Goal: Find specific page/section: Find specific page/section

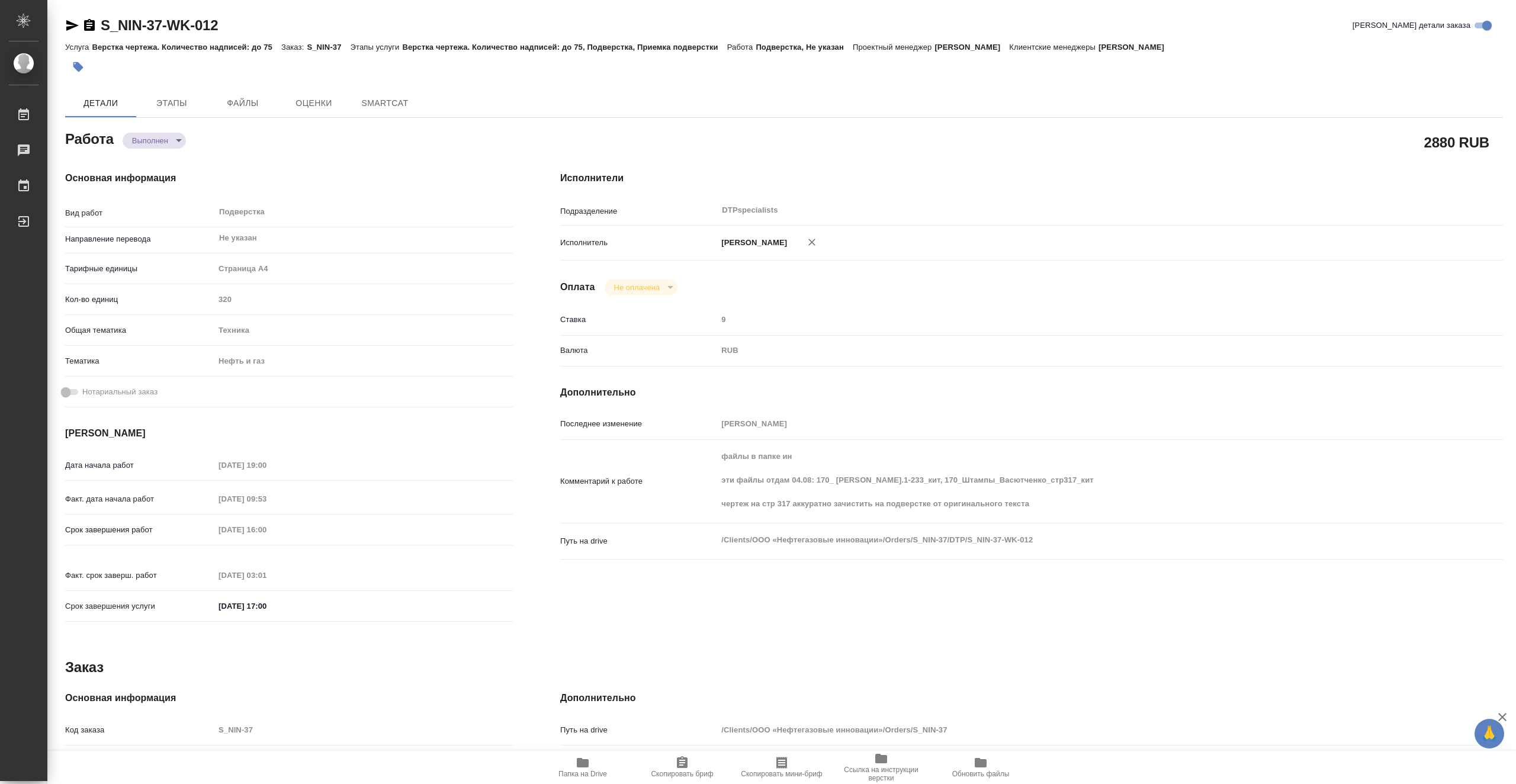
type textarea "x"
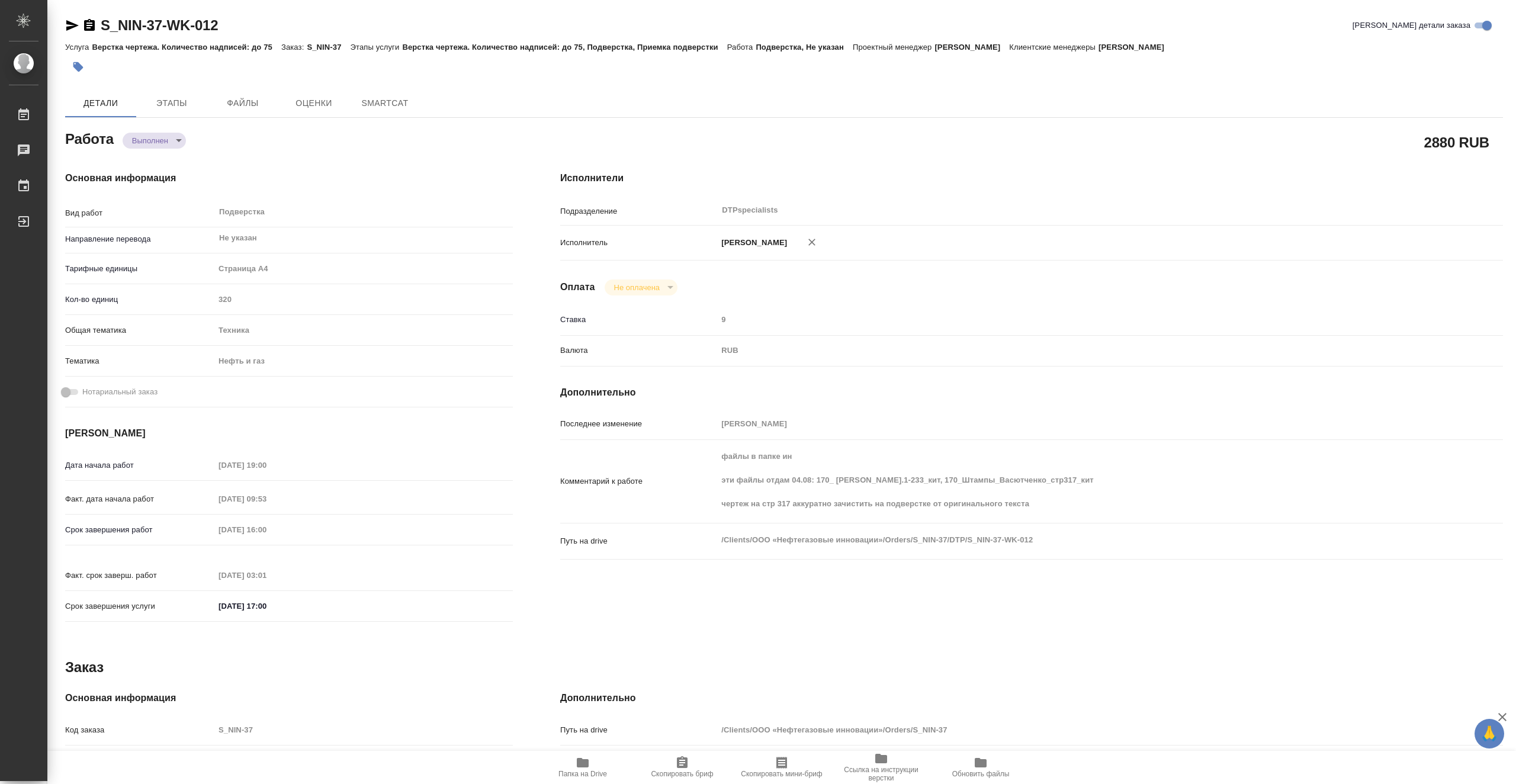
type textarea "x"
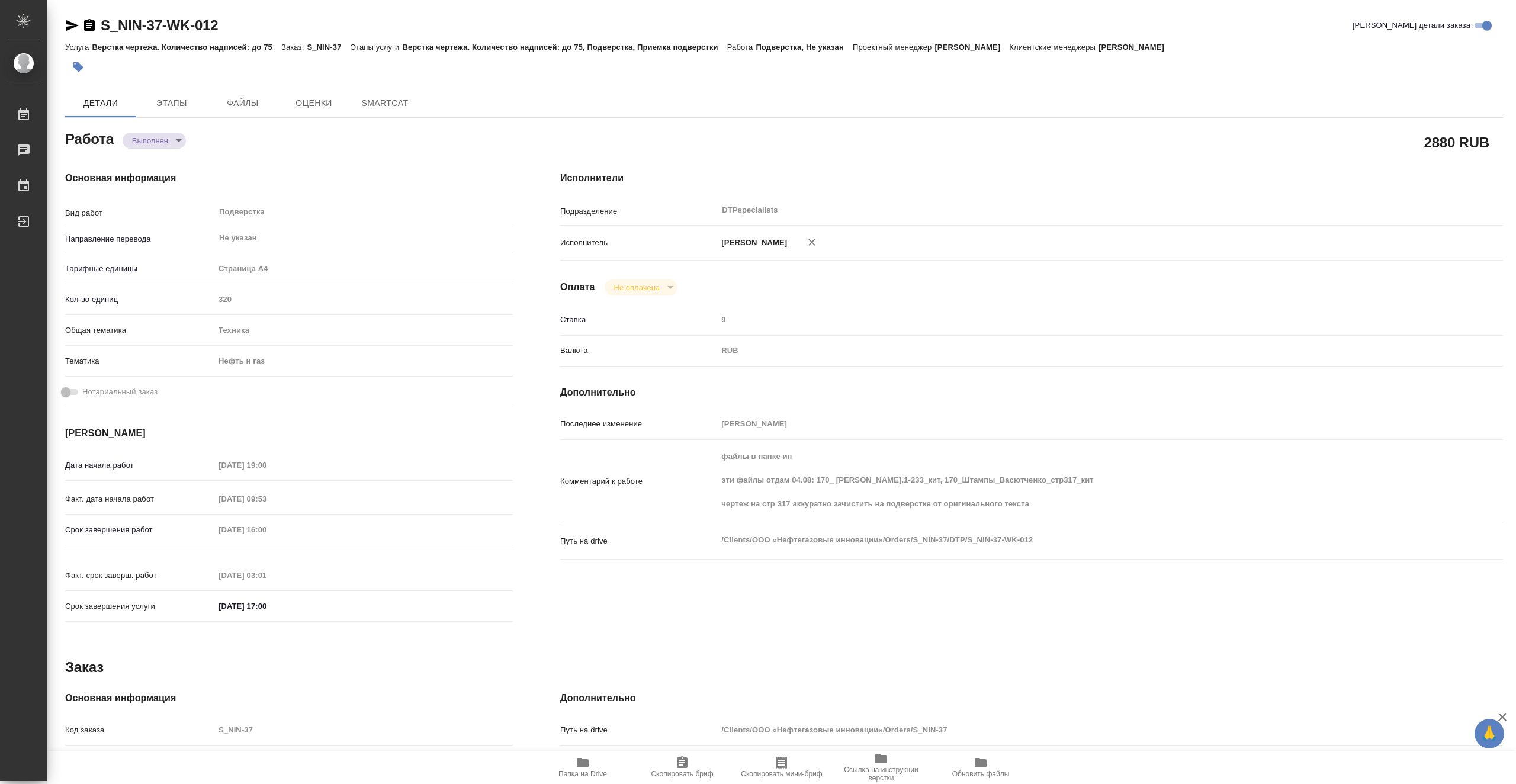
type textarea "x"
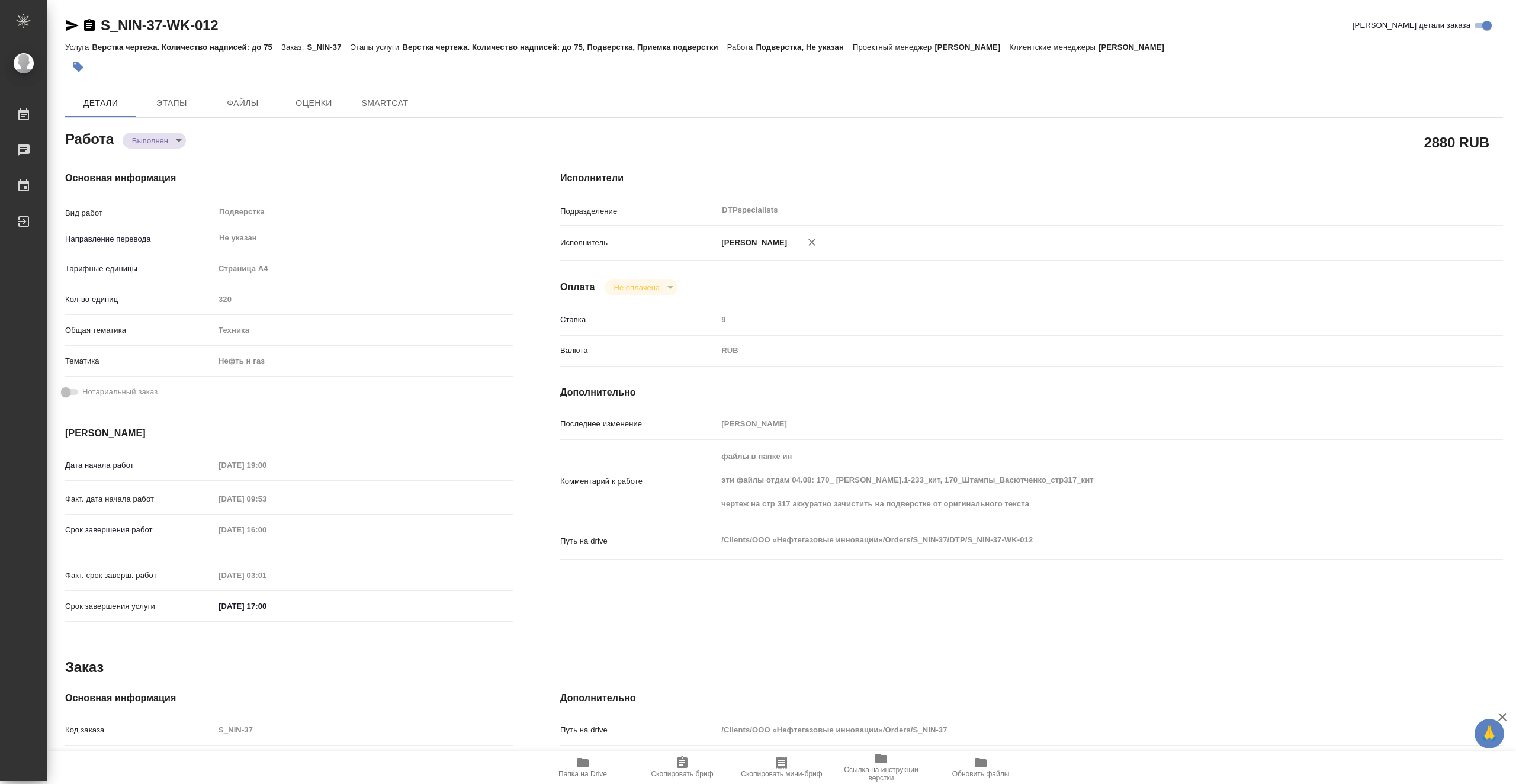
type textarea "x"
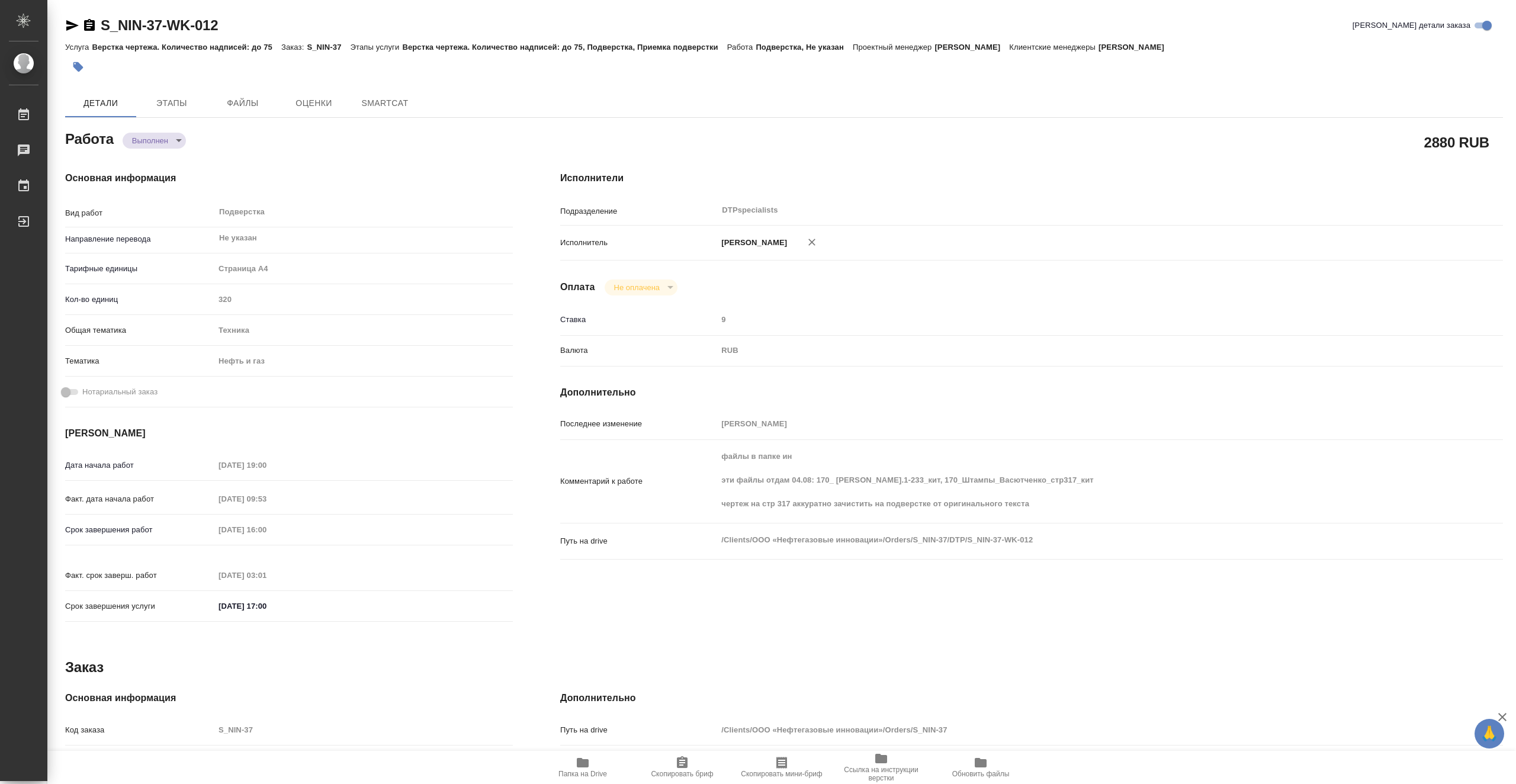
type textarea "x"
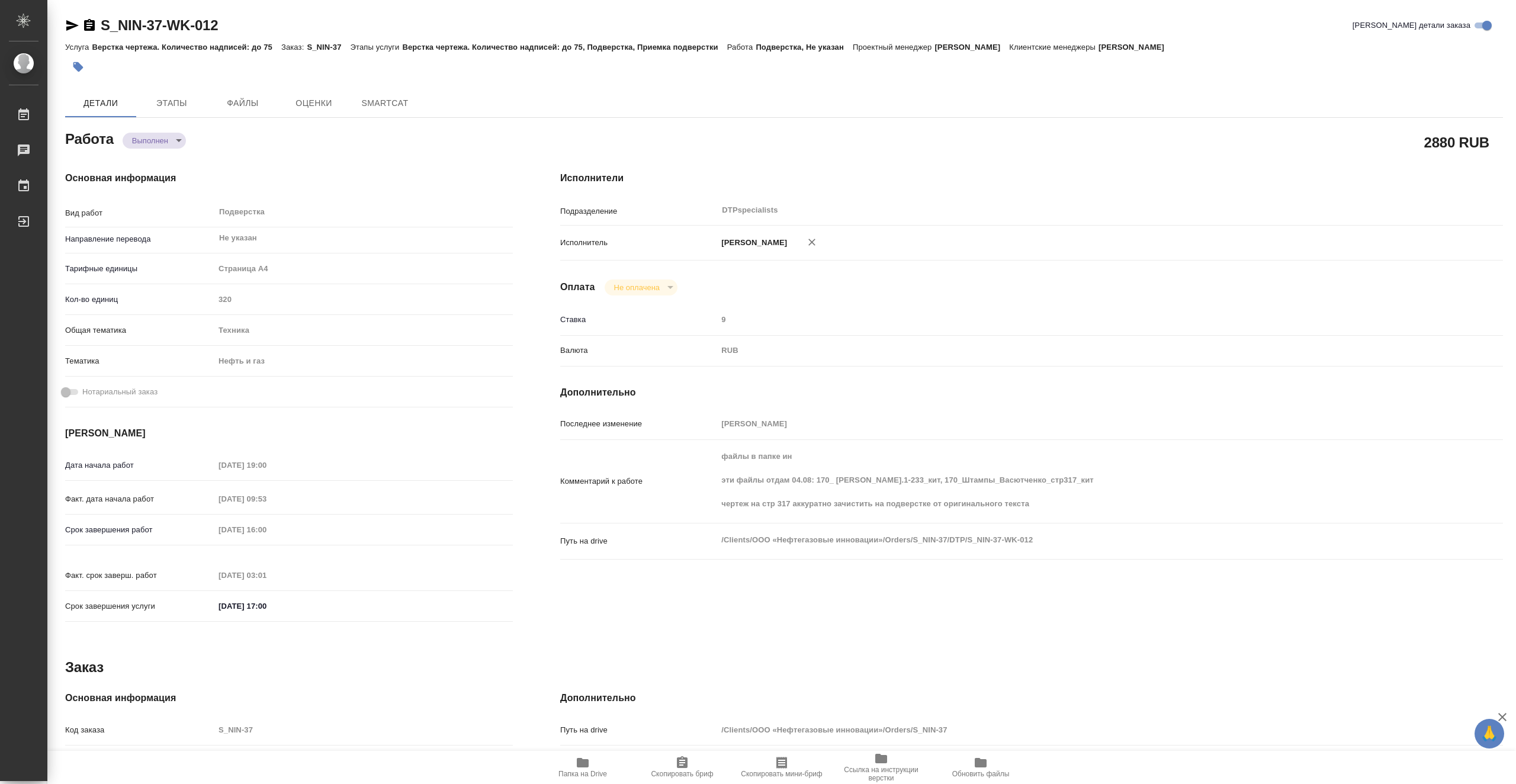
type textarea "x"
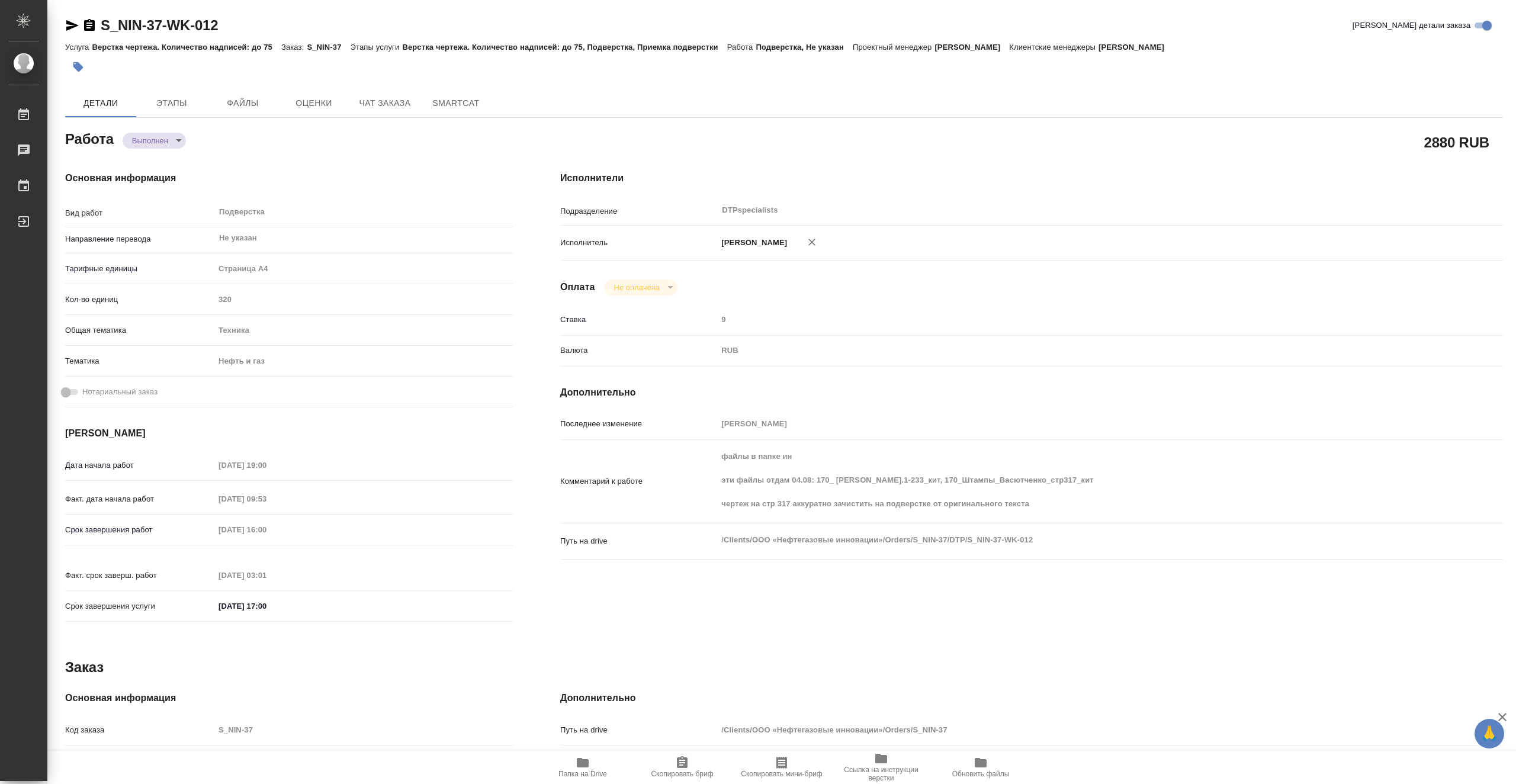
type textarea "x"
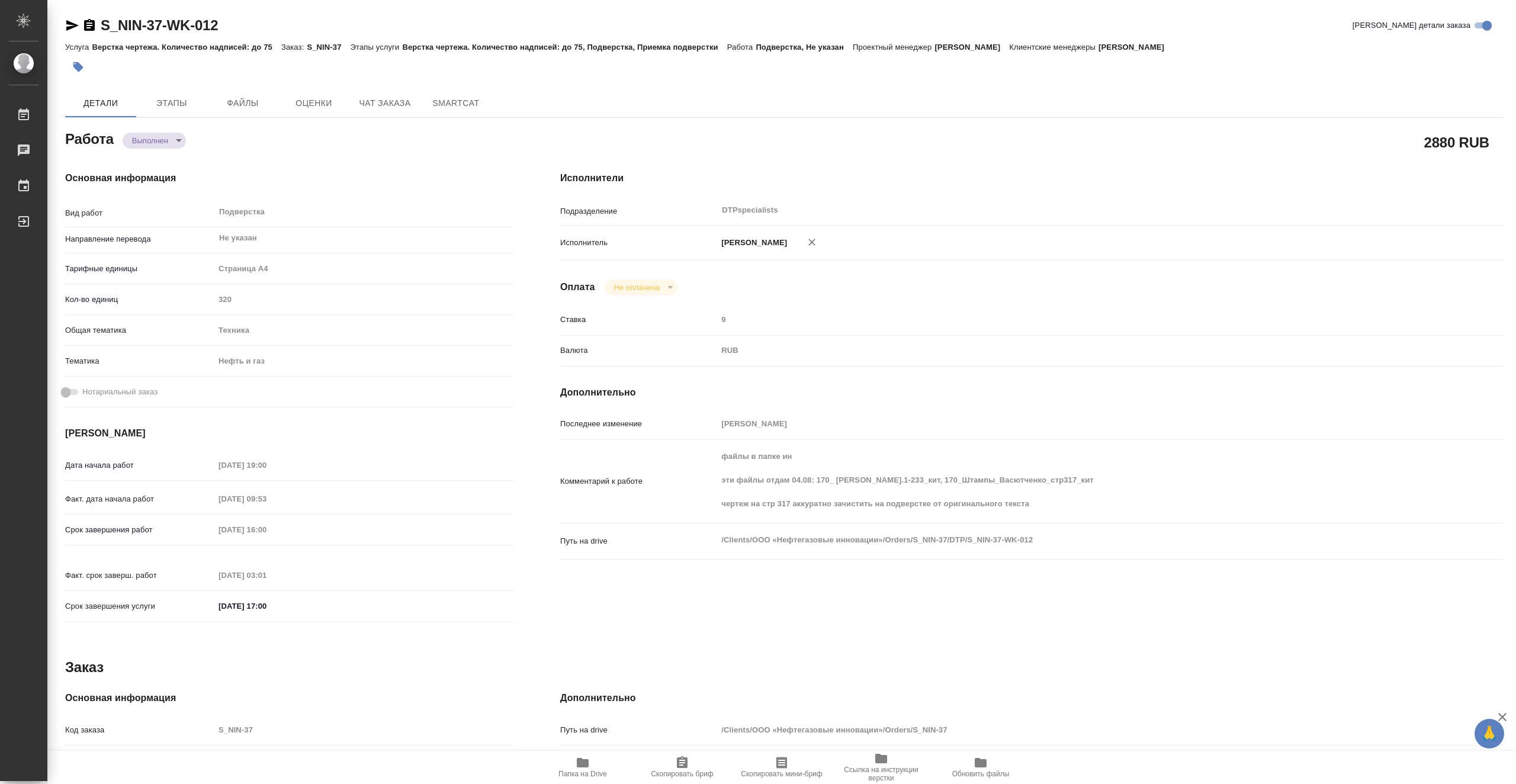
type textarea "x"
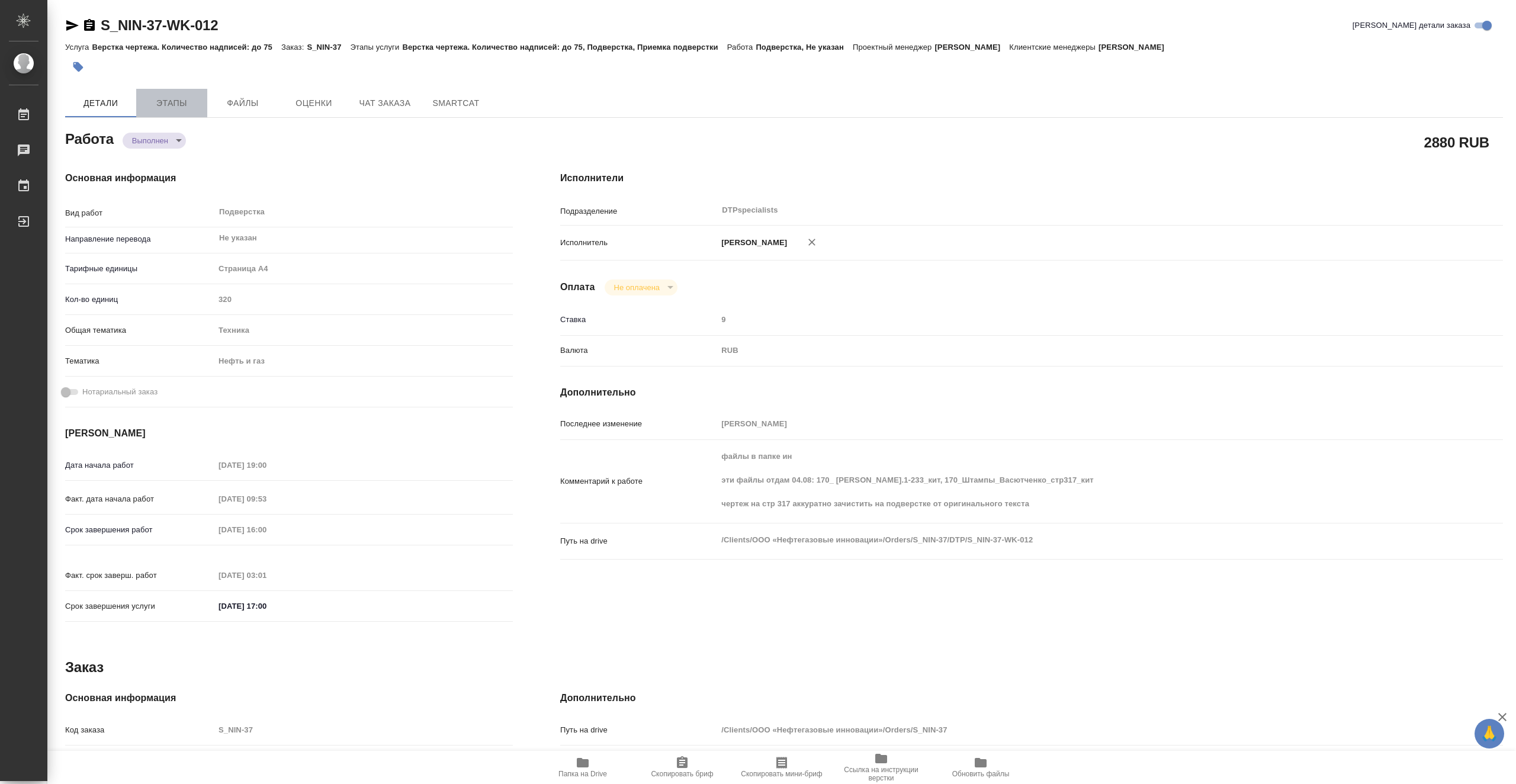
click at [189, 102] on span "Этапы" at bounding box center [171, 102] width 57 height 15
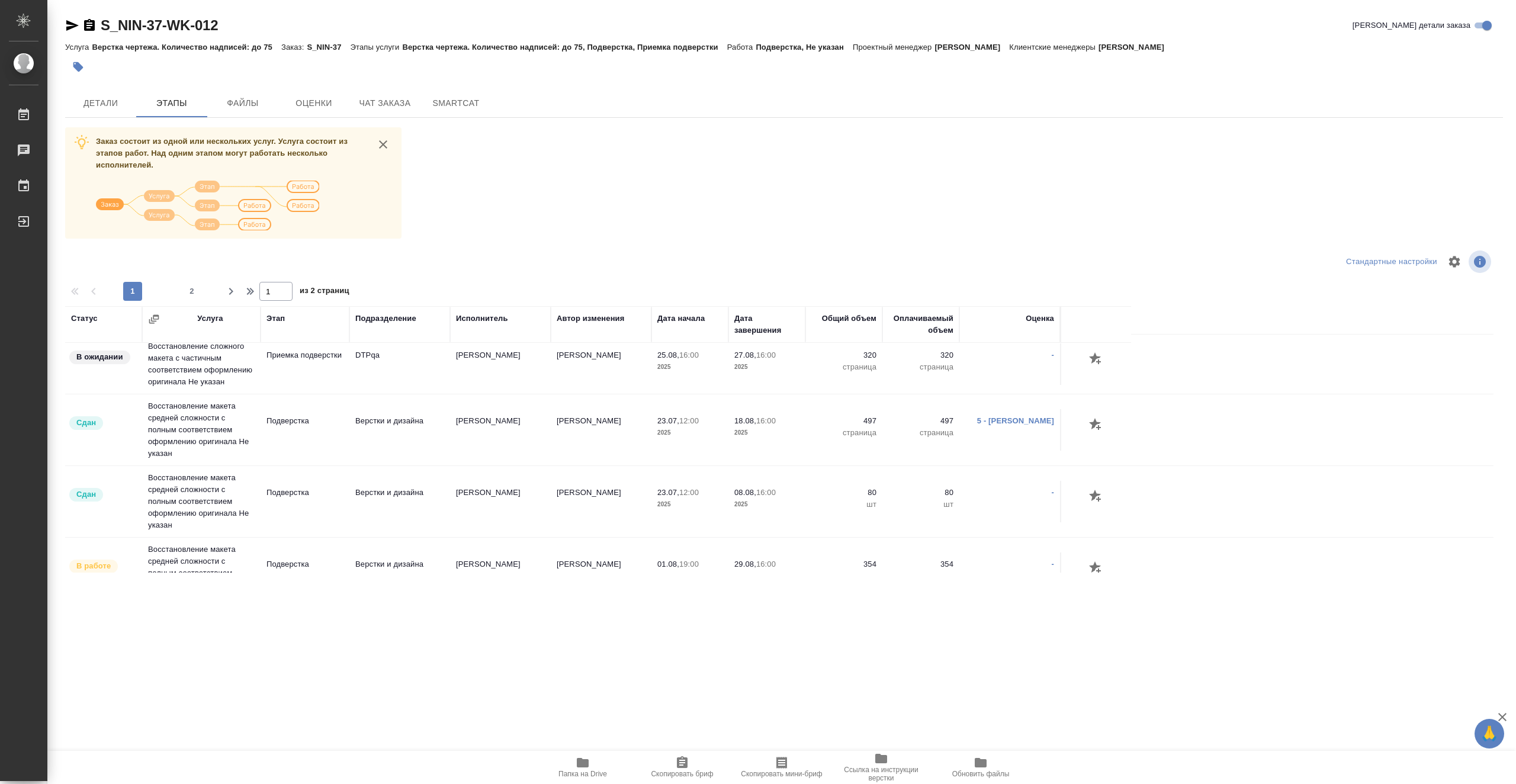
scroll to position [474, 0]
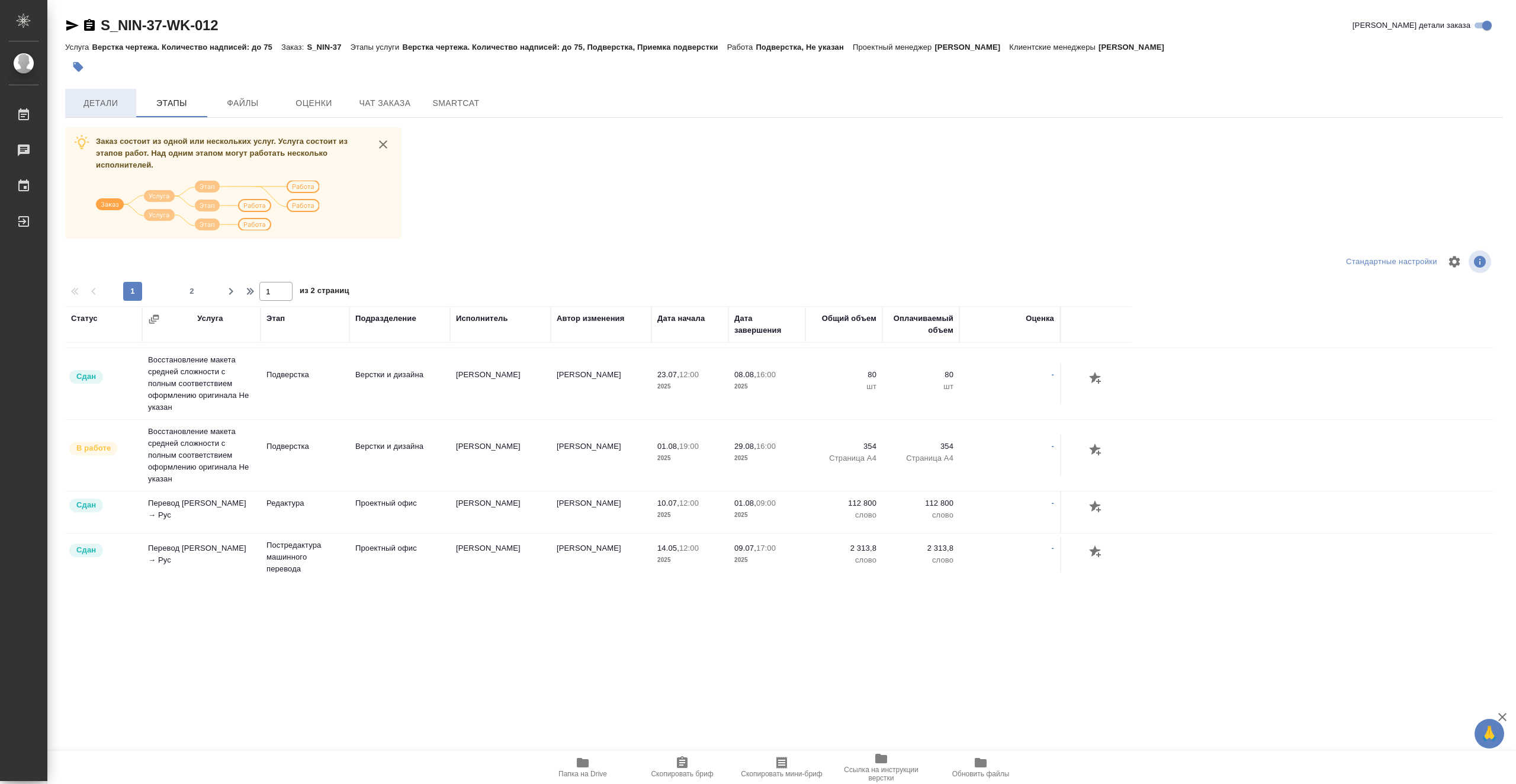
click at [114, 99] on span "Детали" at bounding box center [100, 102] width 57 height 15
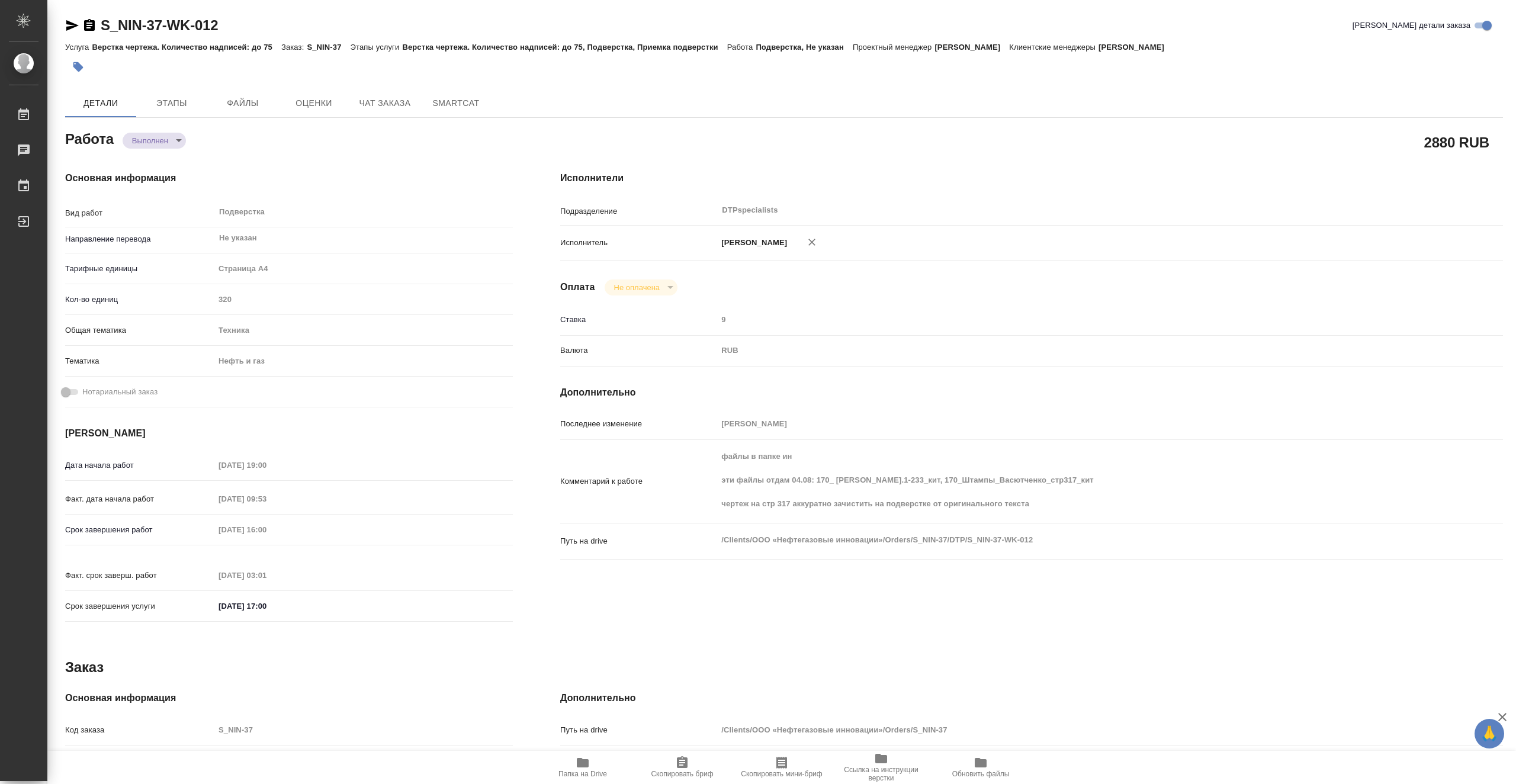
type textarea "x"
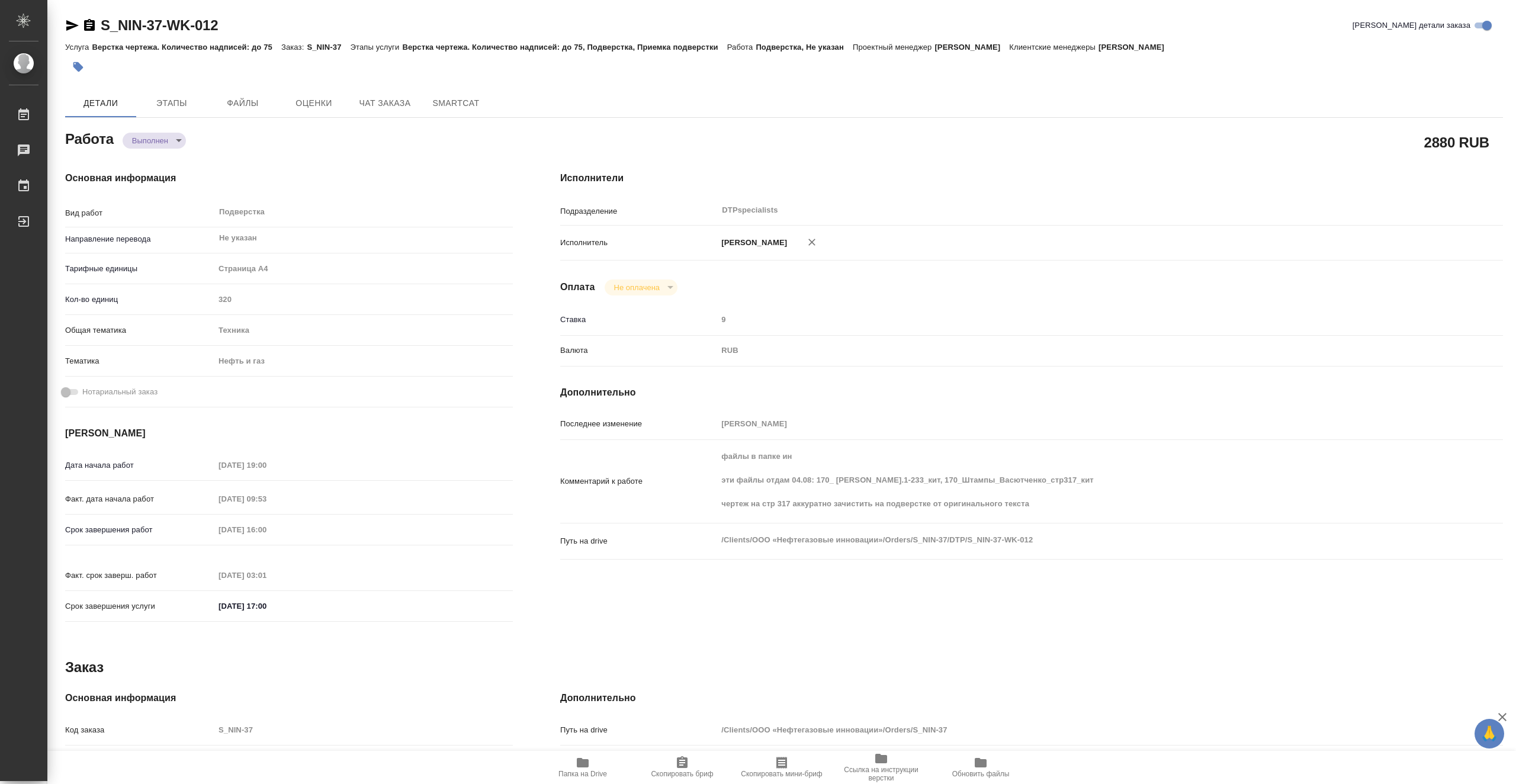
type textarea "x"
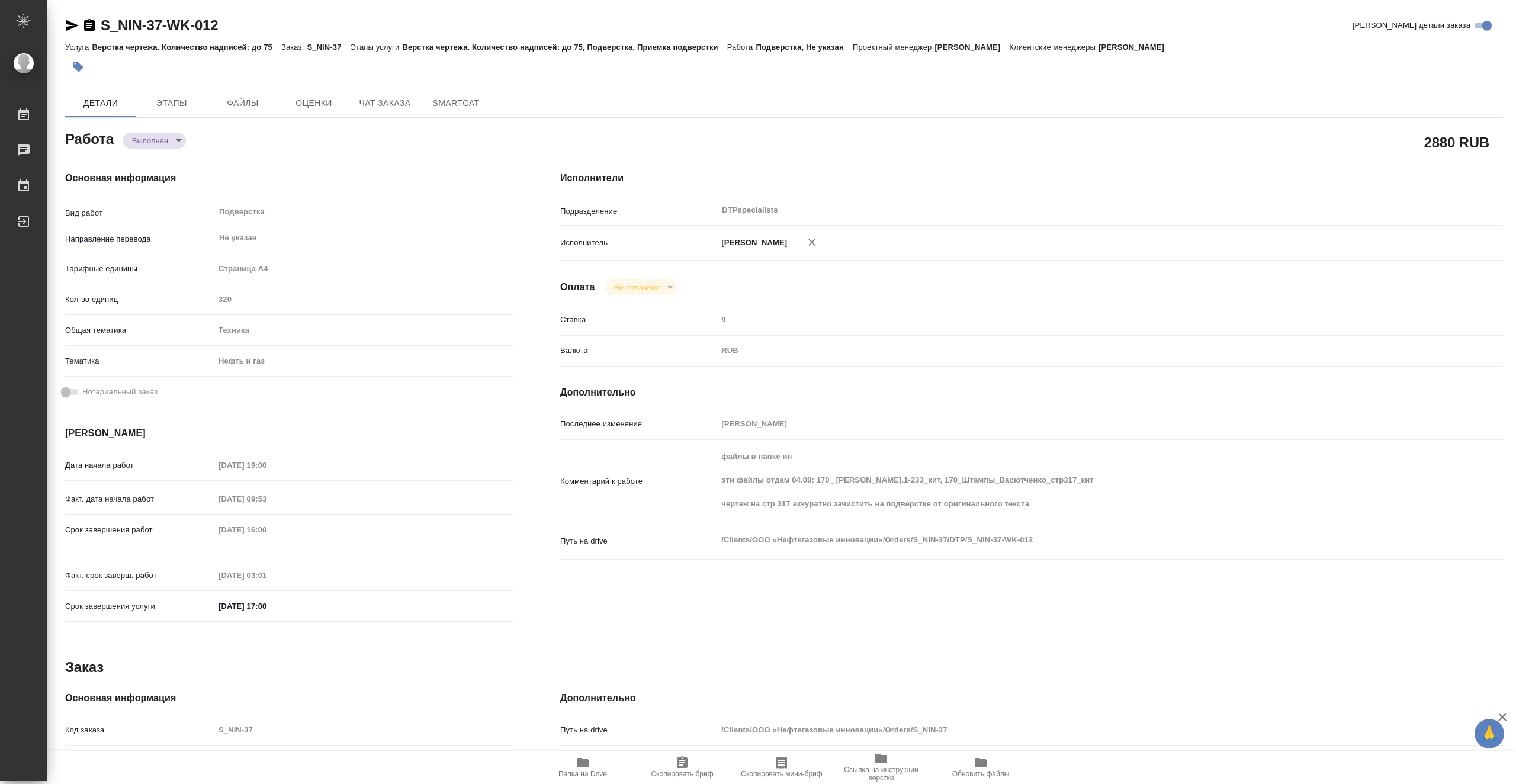
type textarea "x"
